Goal: Task Accomplishment & Management: Complete application form

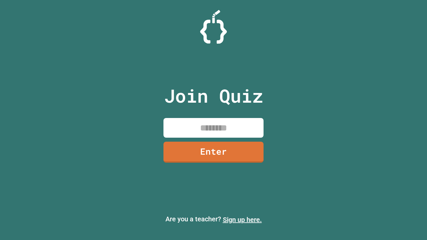
click at [242, 220] on link "Sign up here." at bounding box center [242, 220] width 39 height 8
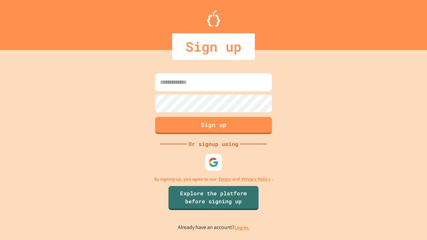
click at [242, 227] on link "Log in." at bounding box center [241, 227] width 15 height 7
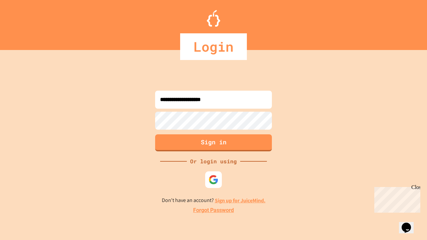
type input "**********"
